Goal: Information Seeking & Learning: Learn about a topic

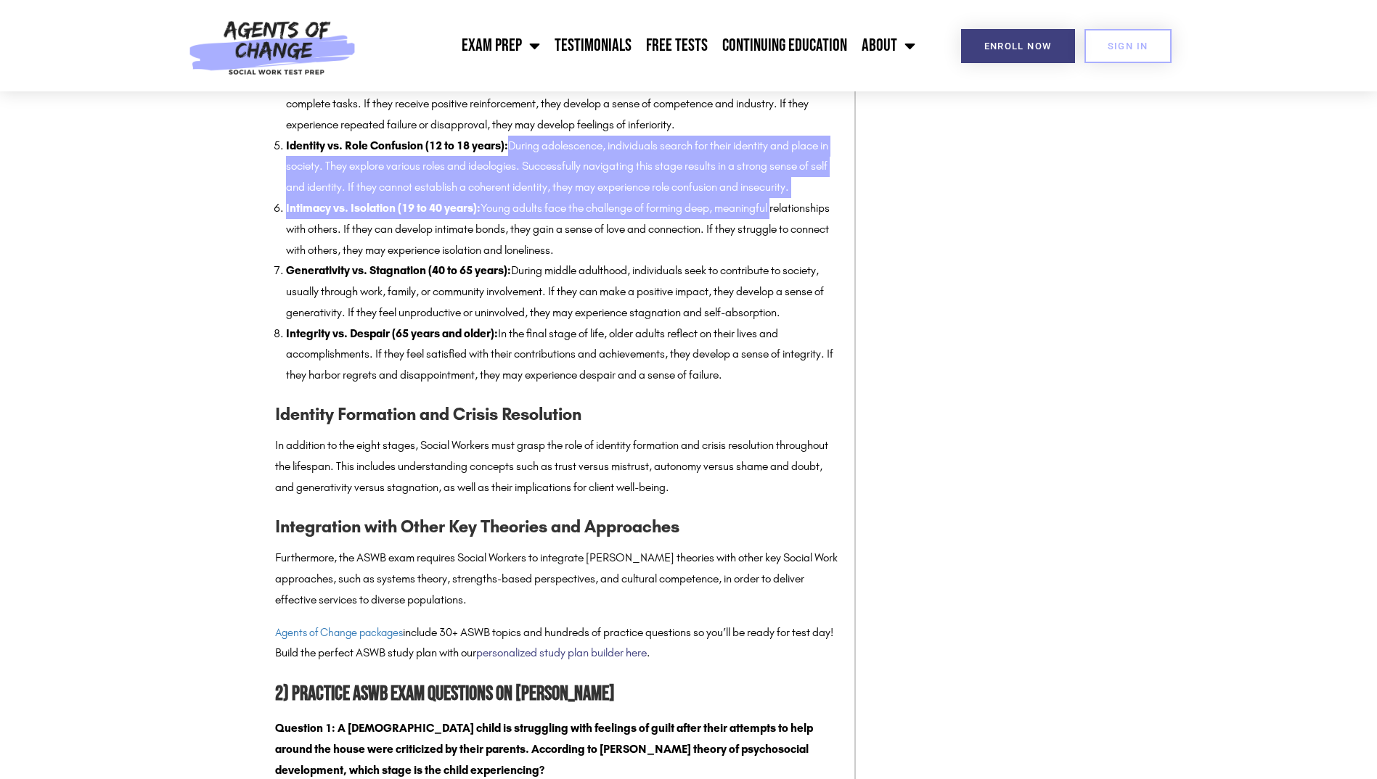
scroll to position [2032, 0]
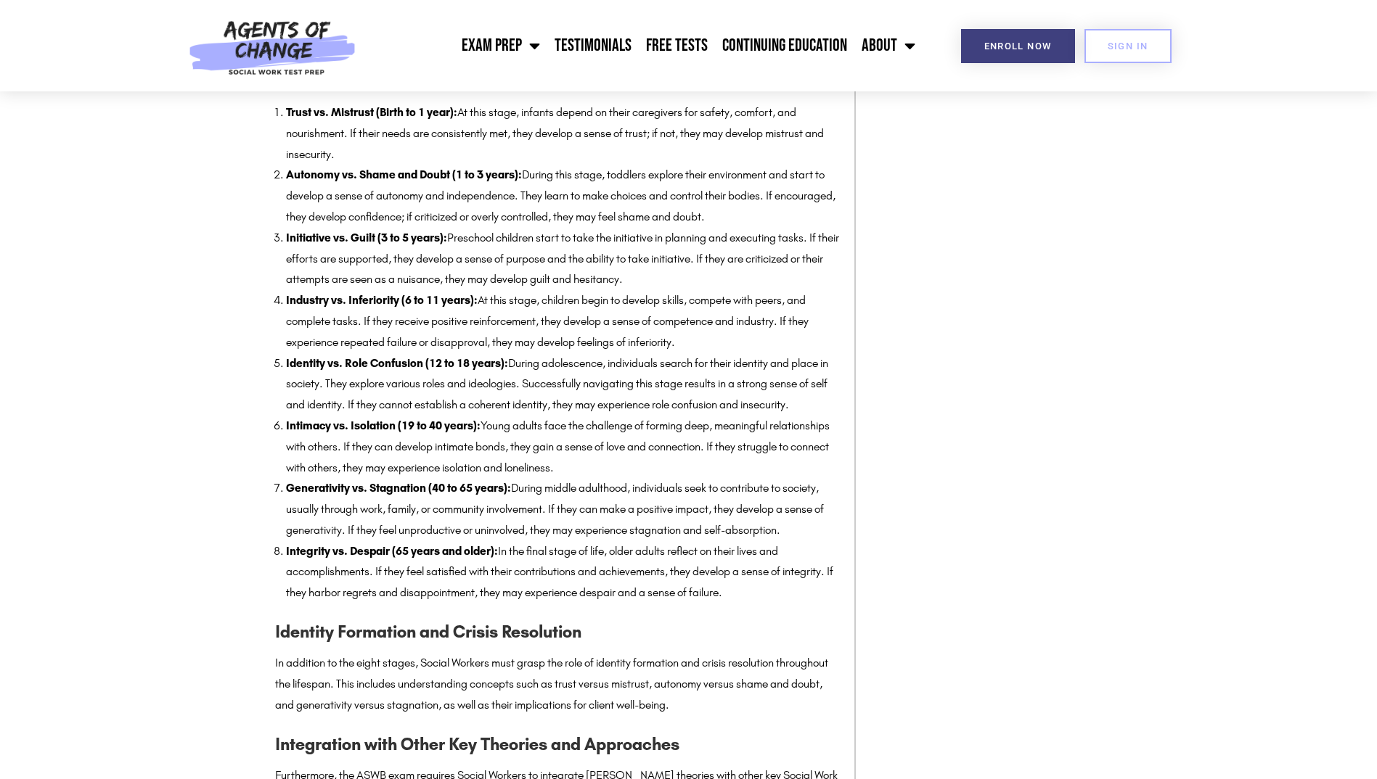
drag, startPoint x: 536, startPoint y: 406, endPoint x: 829, endPoint y: 410, distance: 292.5
click at [829, 410] on li "Identity vs. Role Confusion (12 to 18 years): During adolescence, individuals s…" at bounding box center [563, 384] width 554 height 62
drag, startPoint x: 1088, startPoint y: 489, endPoint x: 1081, endPoint y: 486, distance: 7.8
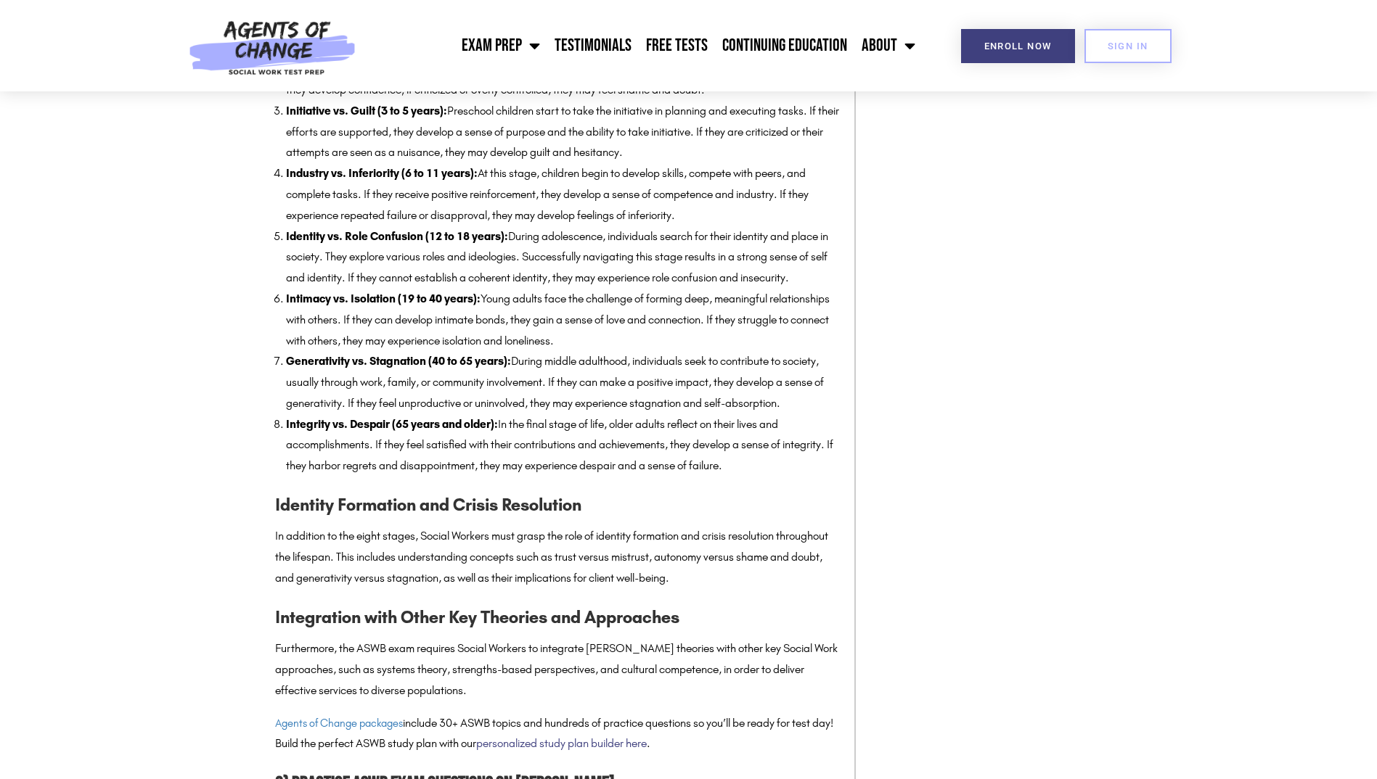
scroll to position [2177, 0]
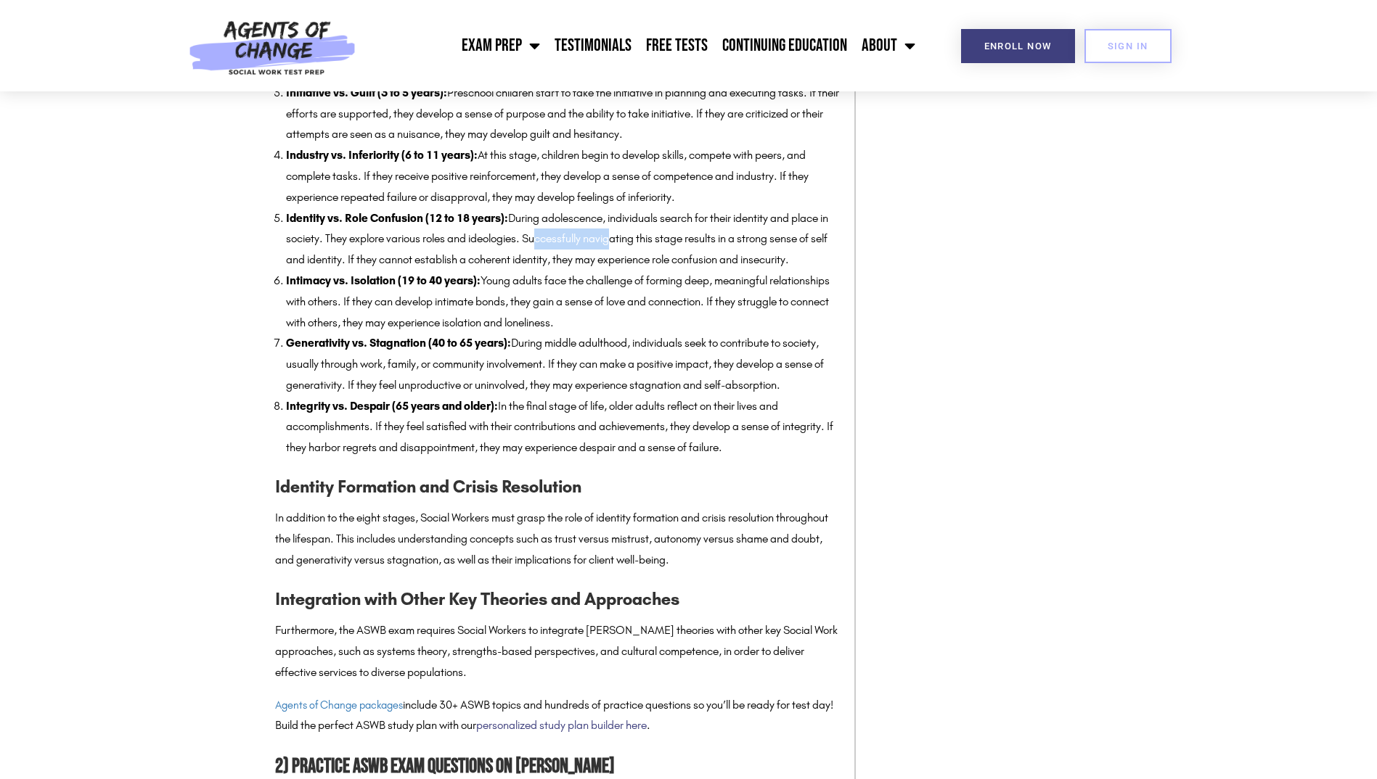
drag, startPoint x: 552, startPoint y: 245, endPoint x: 626, endPoint y: 245, distance: 74.0
click at [626, 245] on li "Identity vs. Role Confusion (12 to 18 years): During adolescence, individuals s…" at bounding box center [563, 239] width 554 height 62
drag, startPoint x: 626, startPoint y: 245, endPoint x: 599, endPoint y: 264, distance: 33.2
click at [599, 264] on li "Identity vs. Role Confusion (12 to 18 years): During adolescence, individuals s…" at bounding box center [563, 239] width 554 height 62
click at [716, 335] on li "Generativity vs. Stagnation (40 to 65 years): During middle adulthood, individu…" at bounding box center [563, 364] width 554 height 62
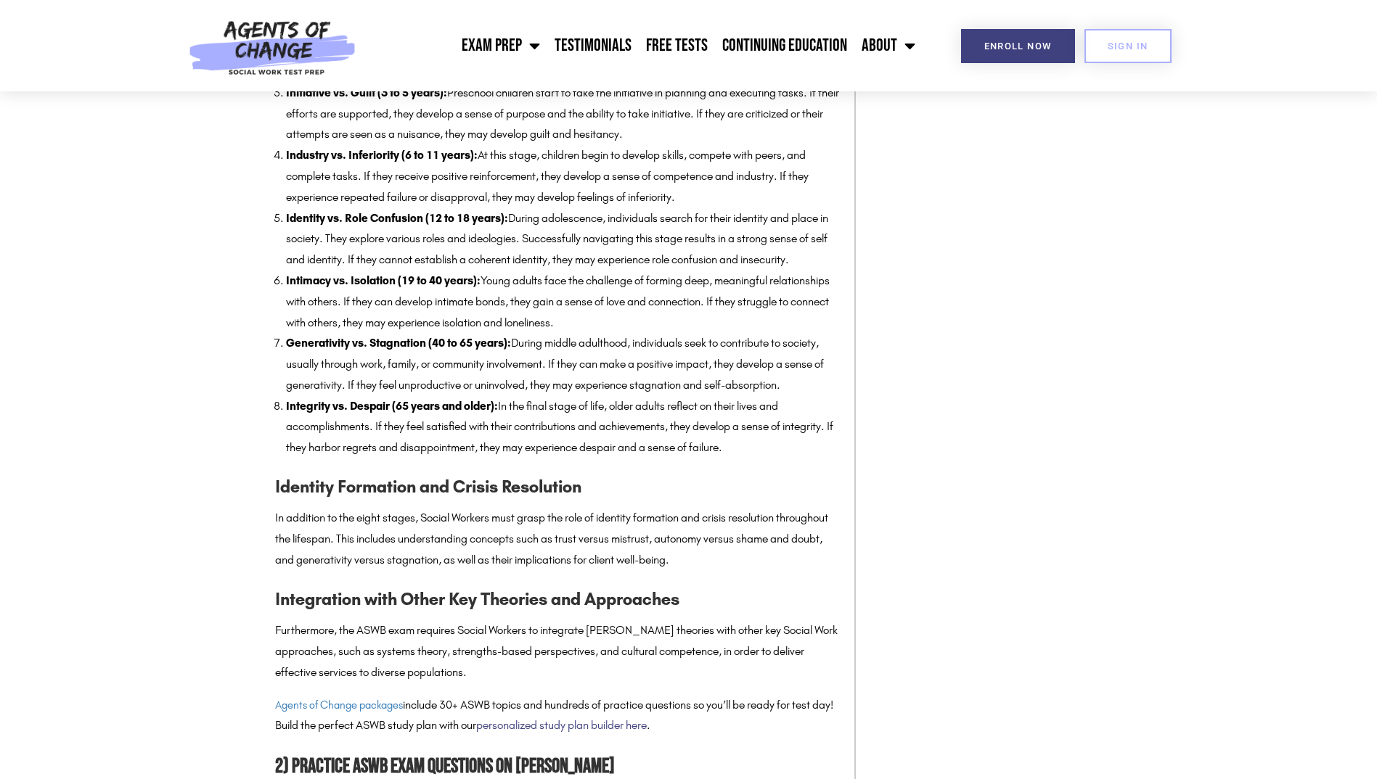
drag, startPoint x: 669, startPoint y: 322, endPoint x: 260, endPoint y: 275, distance: 412.0
click at [819, 381] on li "Generativity vs. Stagnation (40 to 65 years): During middle adulthood, individu…" at bounding box center [563, 364] width 554 height 62
drag, startPoint x: 771, startPoint y: 387, endPoint x: 241, endPoint y: 350, distance: 531.1
